Goal: Transaction & Acquisition: Register for event/course

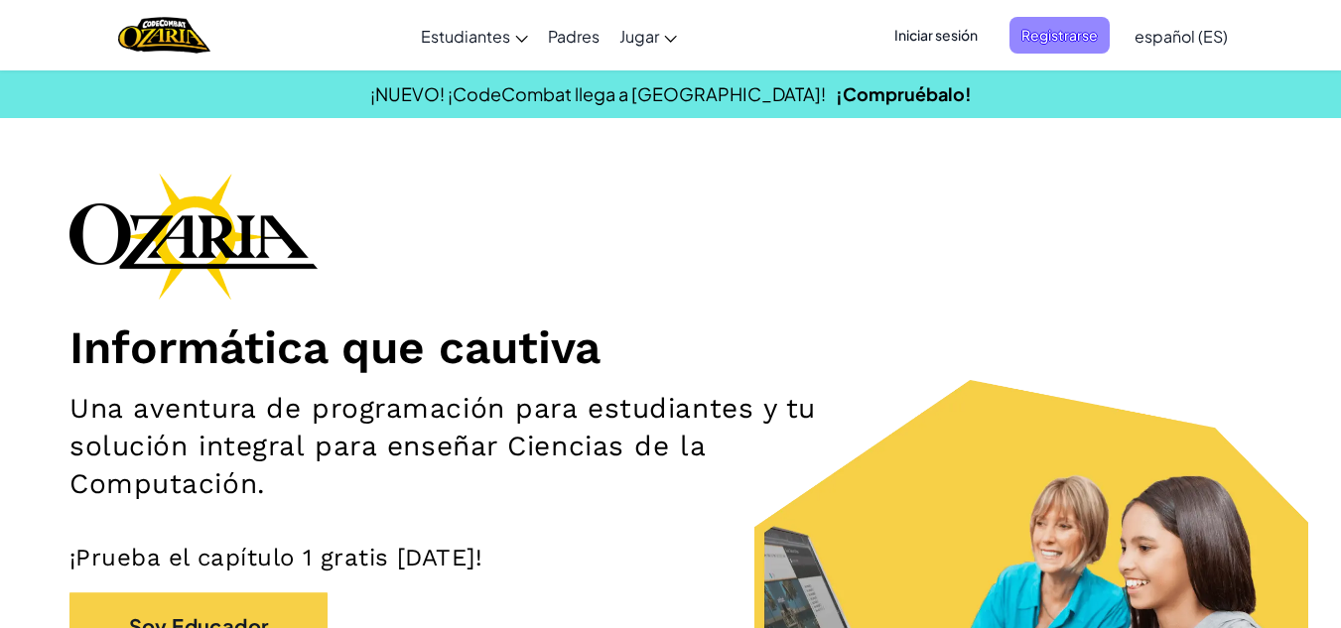
click at [1037, 25] on font "Registrarse" at bounding box center [1059, 35] width 76 height 21
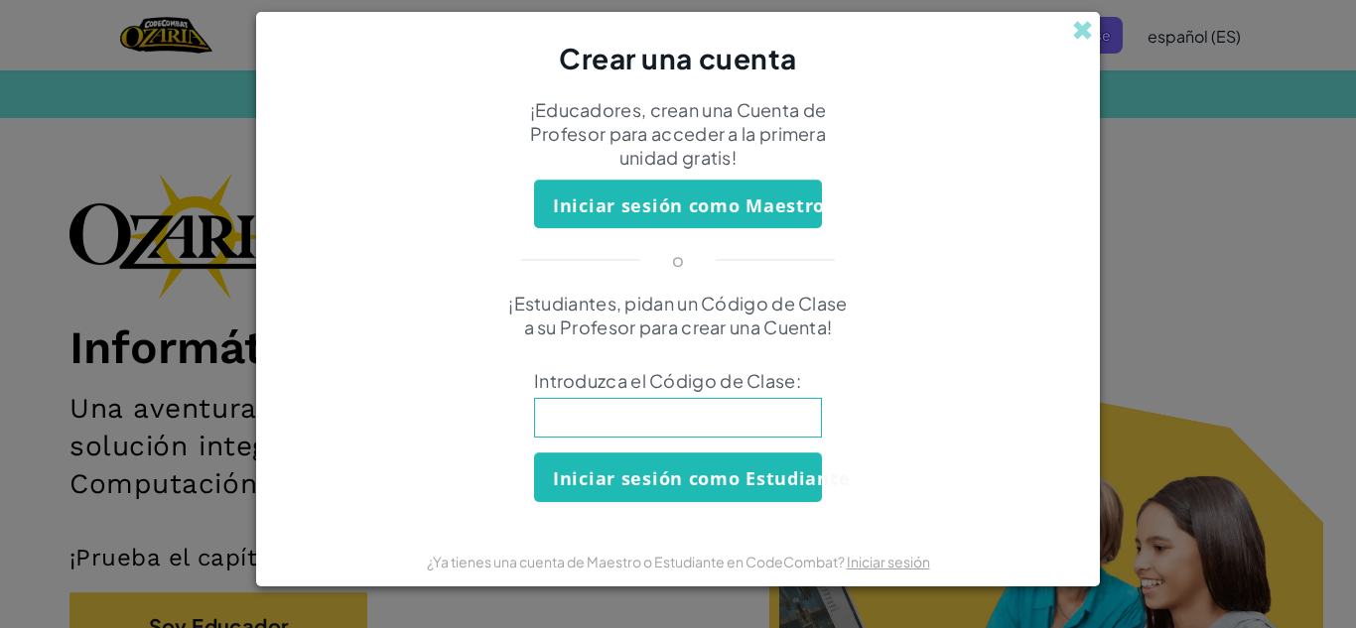
click at [734, 437] on input at bounding box center [678, 418] width 288 height 40
type input "RockGoatFloor"
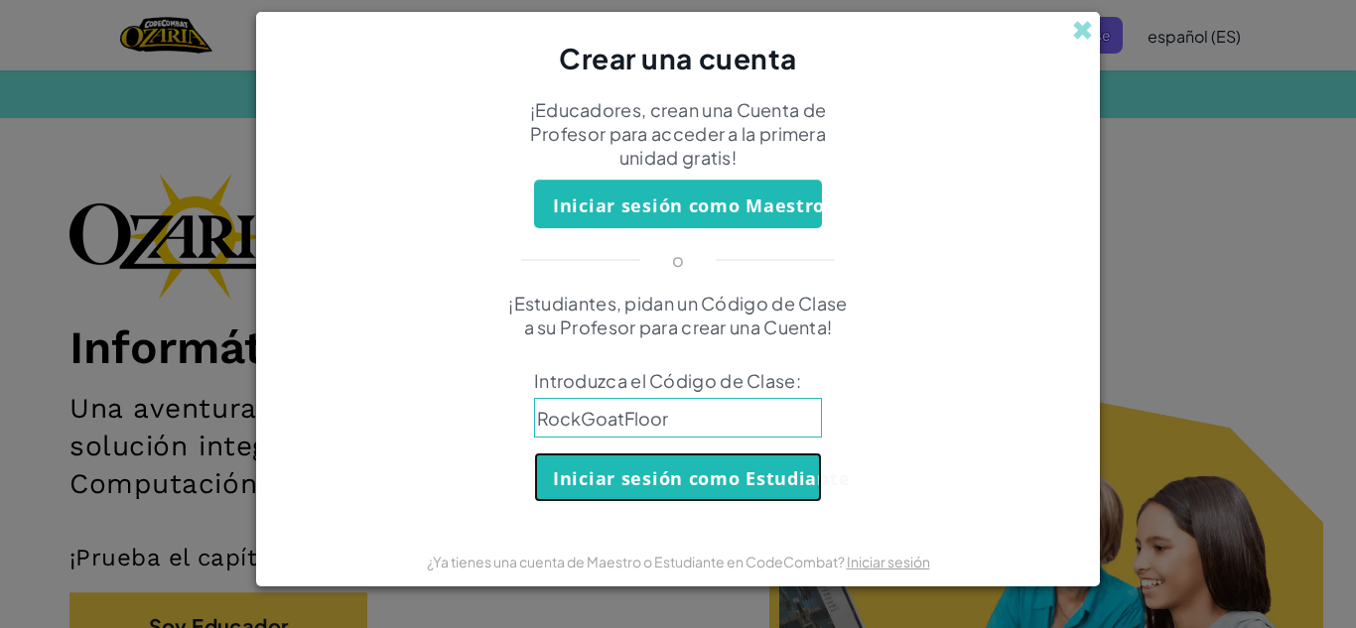
click at [663, 481] on font "Iniciar sesión como Estudiante" at bounding box center [701, 480] width 297 height 24
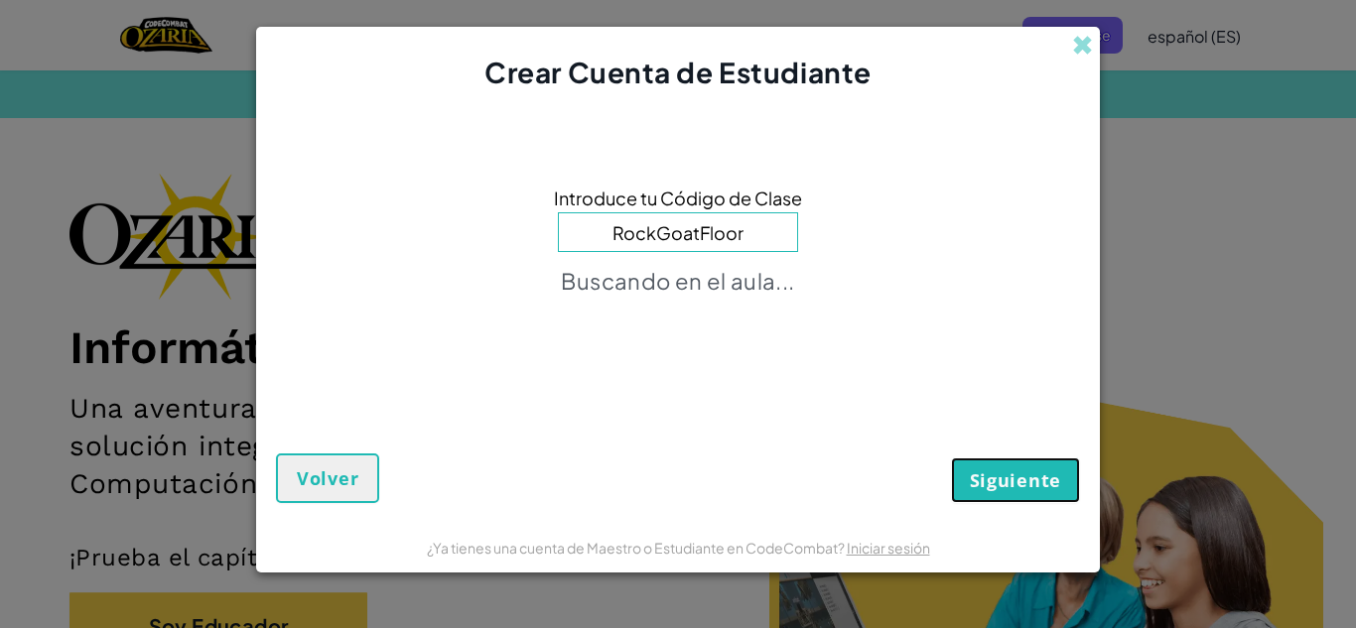
click at [1010, 488] on font "Siguiente" at bounding box center [1015, 480] width 91 height 24
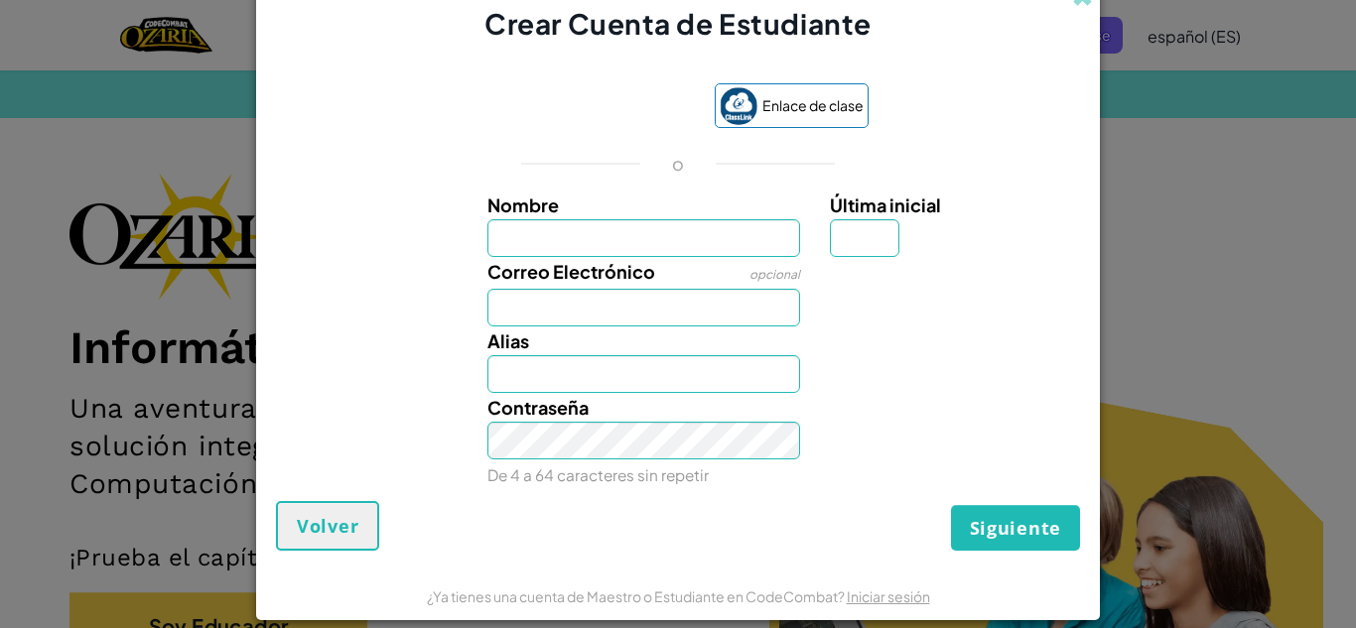
click at [1087, 171] on form "Enlace de clase o Nombre Última inicial Correo Electrónico opcional Alias Contr…" at bounding box center [678, 307] width 844 height 527
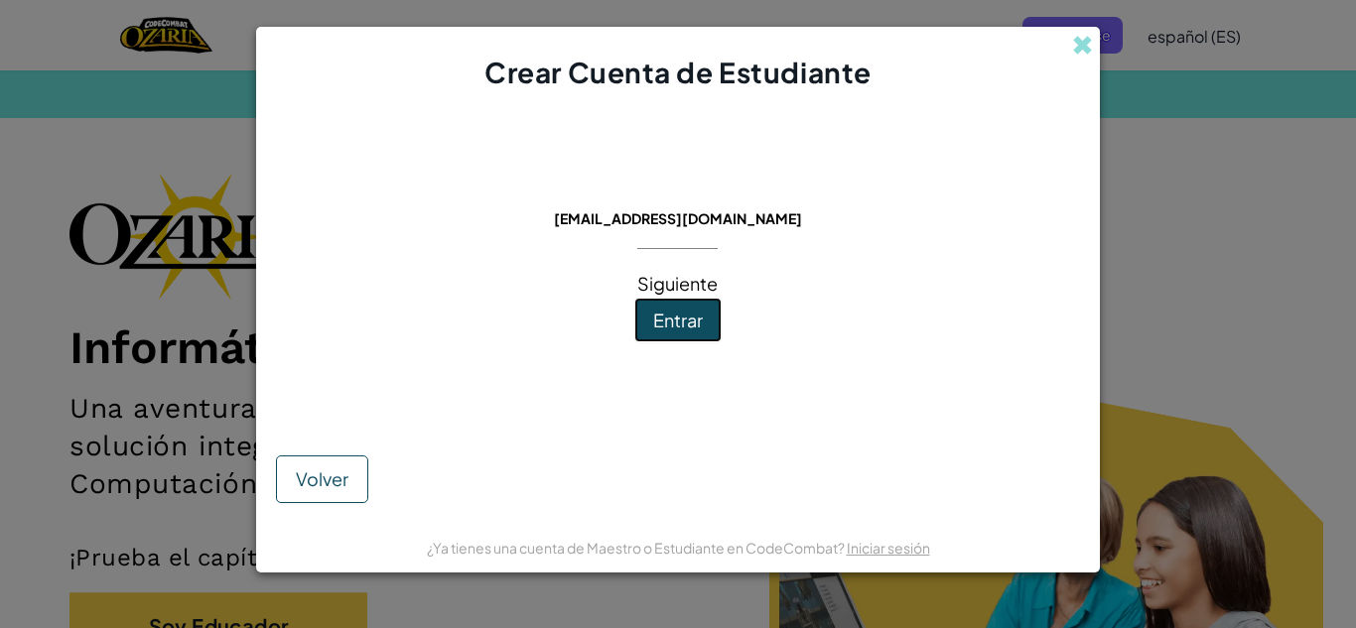
click at [709, 339] on button "Entrar" at bounding box center [677, 321] width 87 height 46
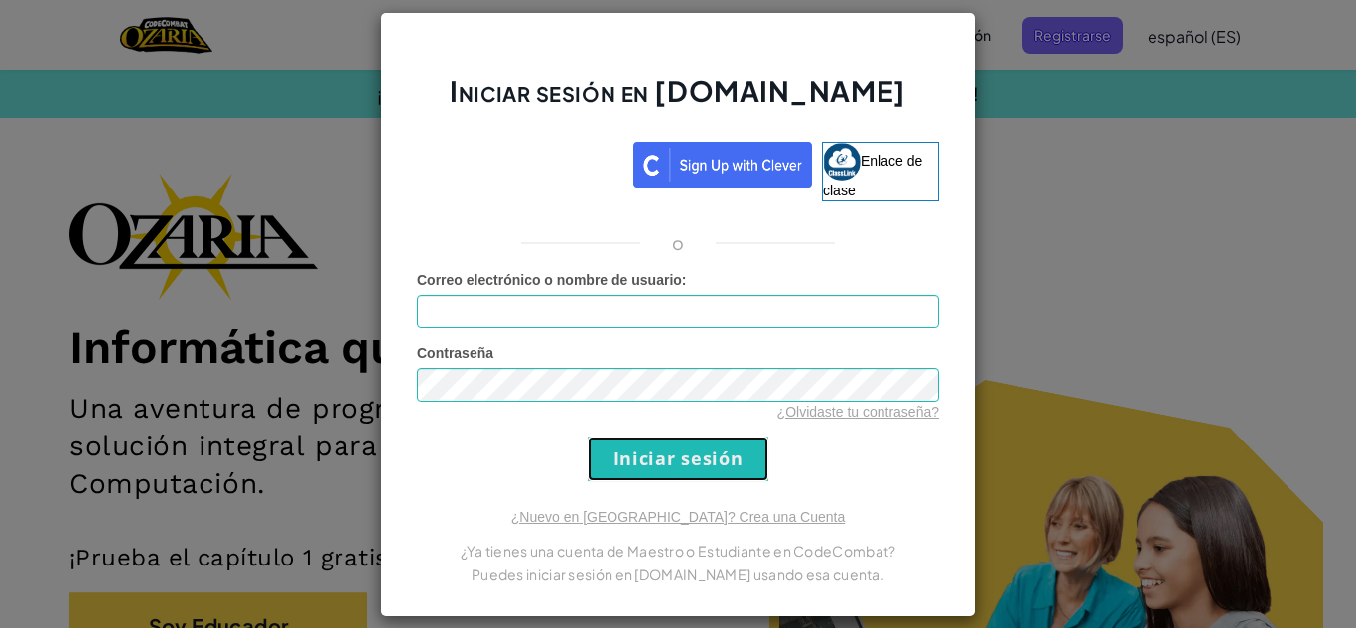
click at [671, 468] on input "Iniciar sesión" at bounding box center [678, 459] width 181 height 45
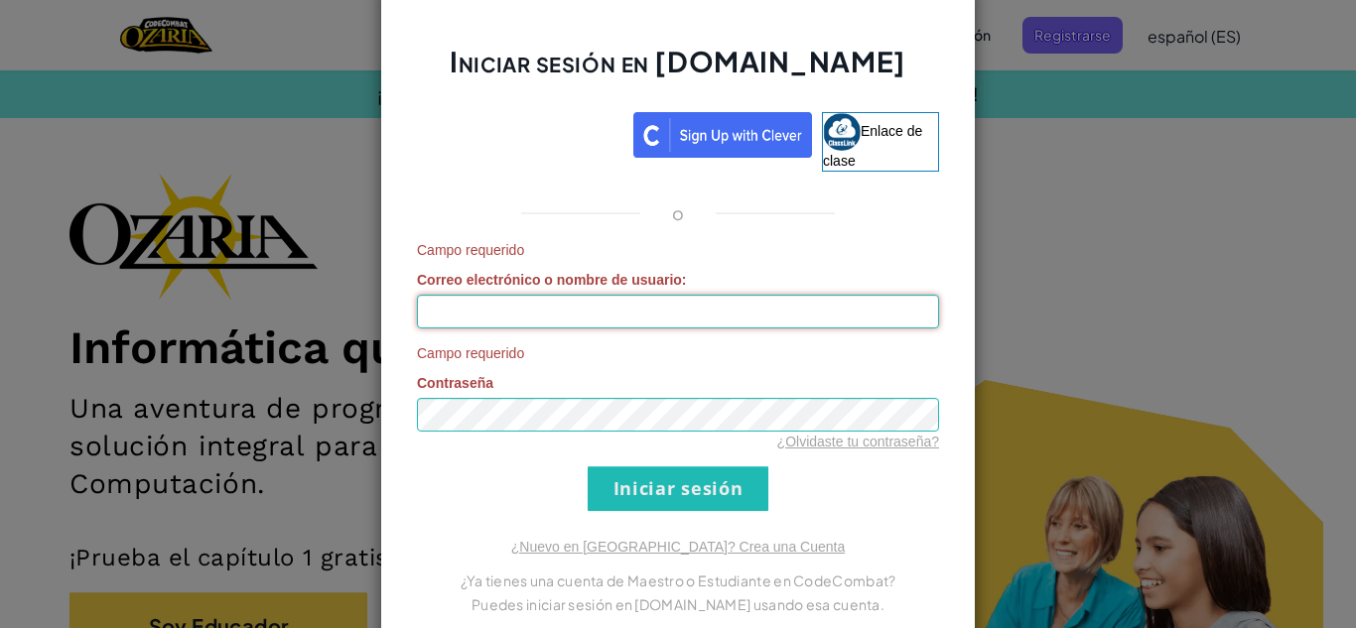
click at [543, 315] on input "Correo electrónico o nombre de usuario :" at bounding box center [678, 312] width 522 height 34
